Goal: Navigation & Orientation: Find specific page/section

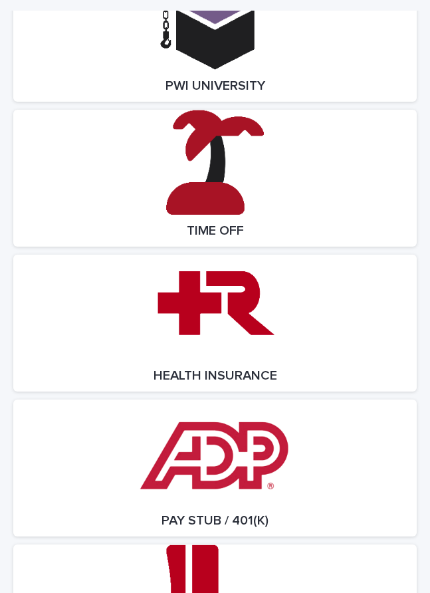
scroll to position [5600, 0]
click at [278, 323] on link "Open Link" at bounding box center [215, 323] width 404 height 137
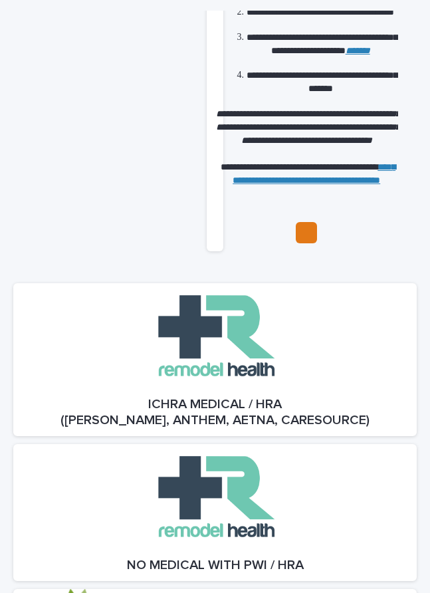
scroll to position [601, 0]
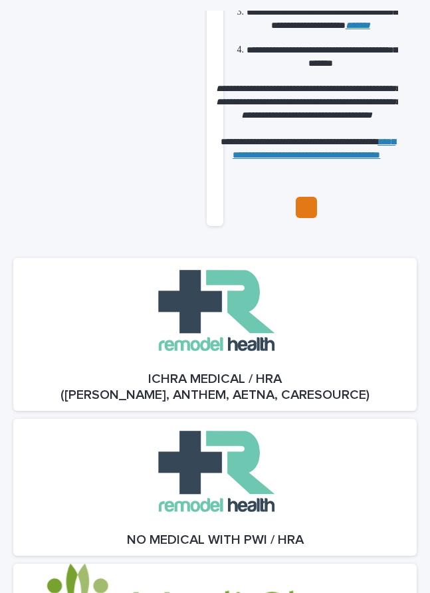
click at [333, 448] on div at bounding box center [215, 500] width 404 height 137
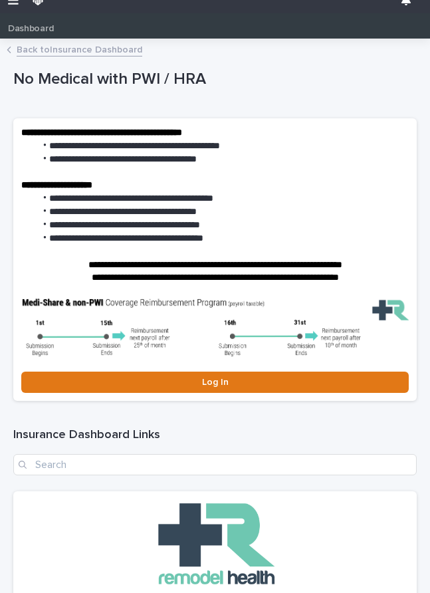
scroll to position [16, 0]
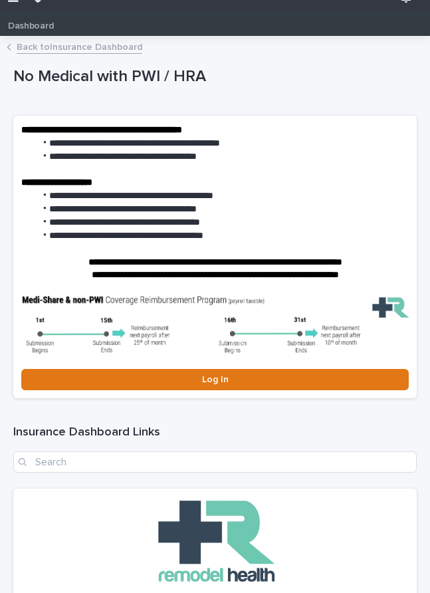
click at [306, 369] on link "Log In" at bounding box center [215, 379] width 388 height 21
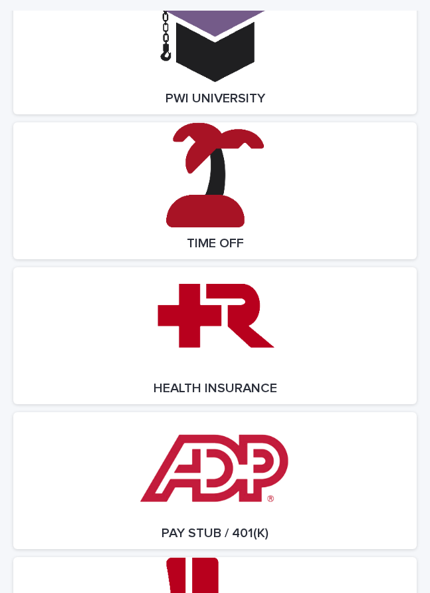
scroll to position [5587, 0]
click at [290, 192] on link "Open Link" at bounding box center [215, 190] width 404 height 137
